Goal: Find specific page/section: Find specific page/section

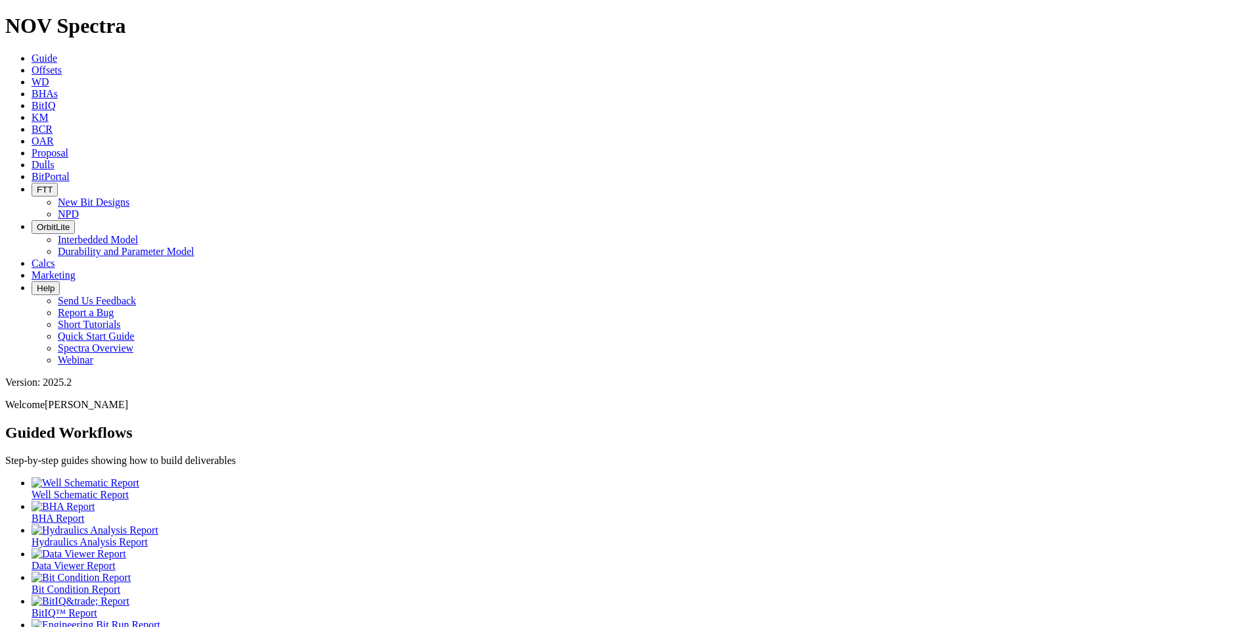
click at [62, 64] on span "Offsets" at bounding box center [47, 69] width 30 height 11
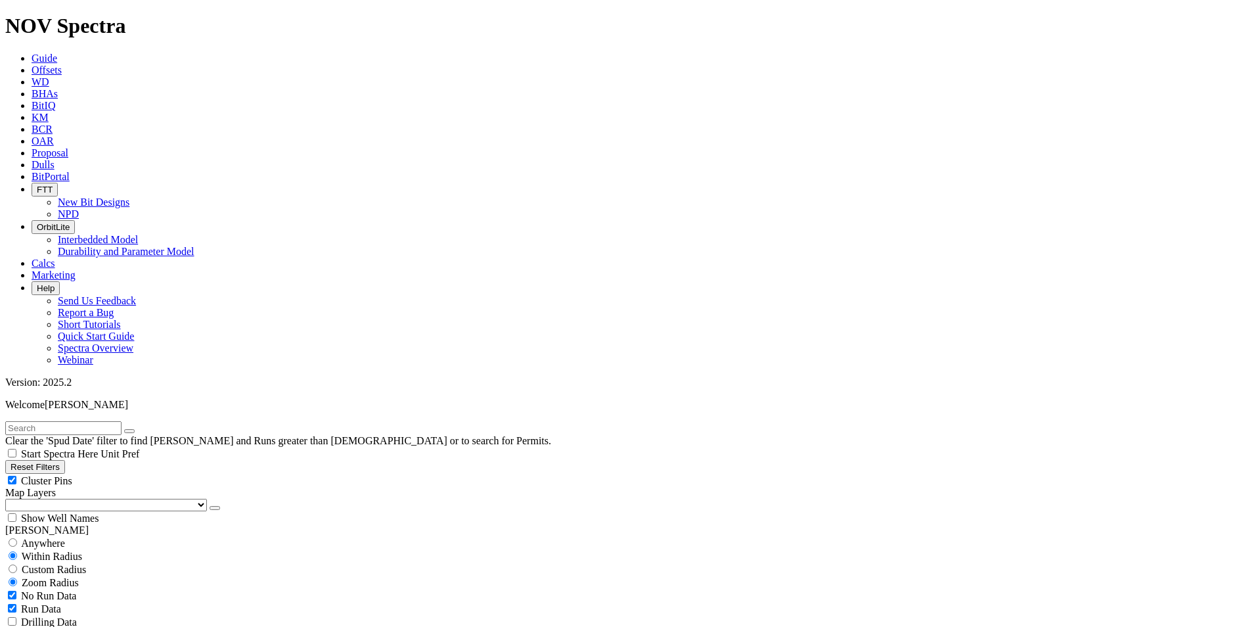
click at [99, 421] on input "text" at bounding box center [63, 428] width 116 height 14
paste input "Alaa-06H"
type input "Alaa-06H"
click at [48, 538] on span "Anywhere" at bounding box center [43, 543] width 44 height 11
radio input "true"
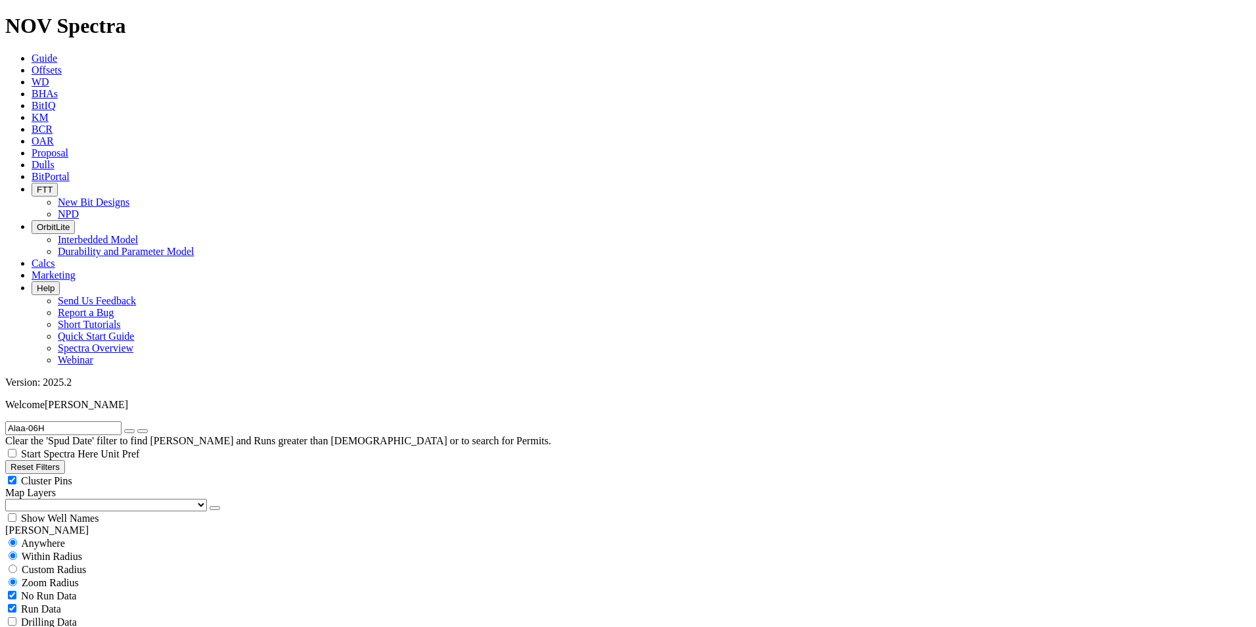
radio input "false"
radio input "true"
